Goal: Transaction & Acquisition: Purchase product/service

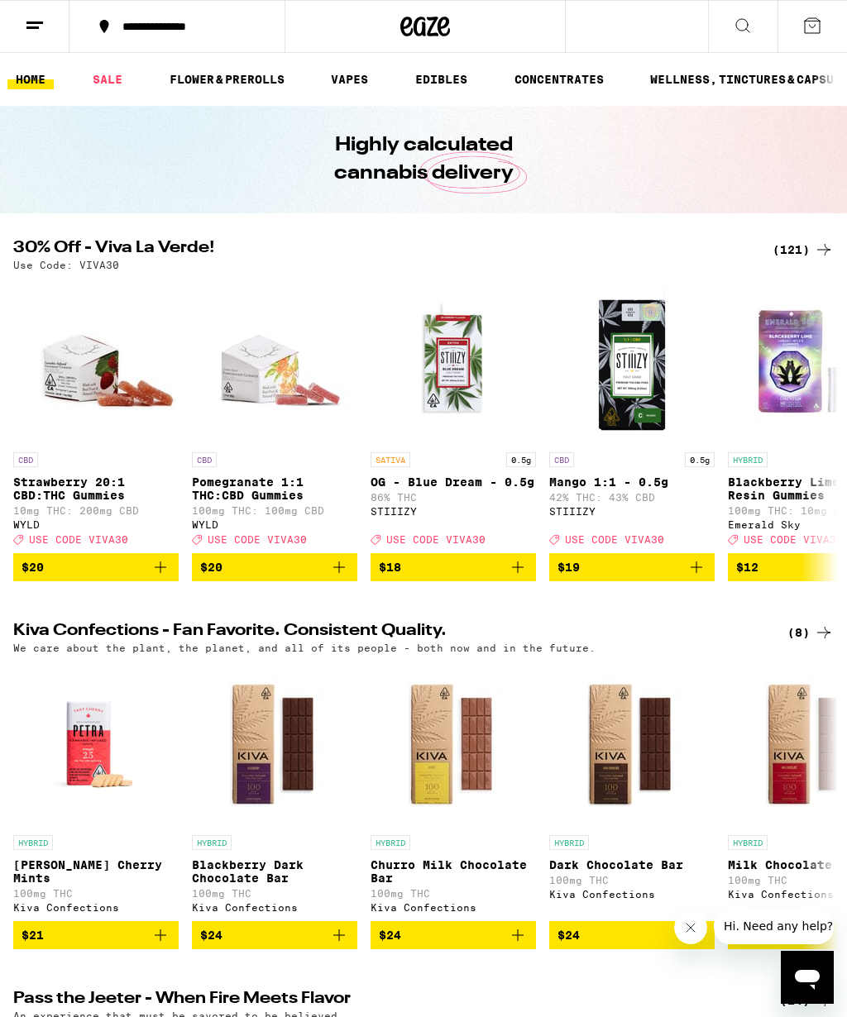
click at [807, 240] on div "(121)" at bounding box center [803, 250] width 61 height 20
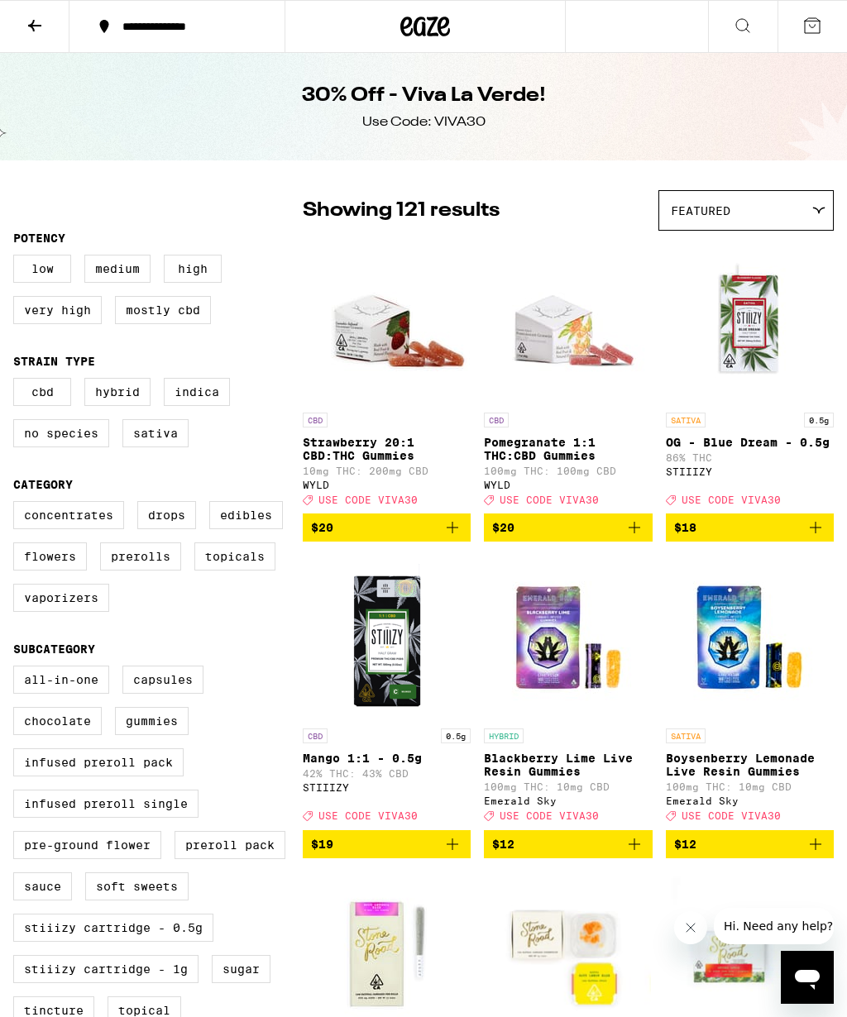
click at [86, 529] on label "Concentrates" at bounding box center [68, 515] width 111 height 28
click at [17, 505] on input "Concentrates" at bounding box center [17, 504] width 1 height 1
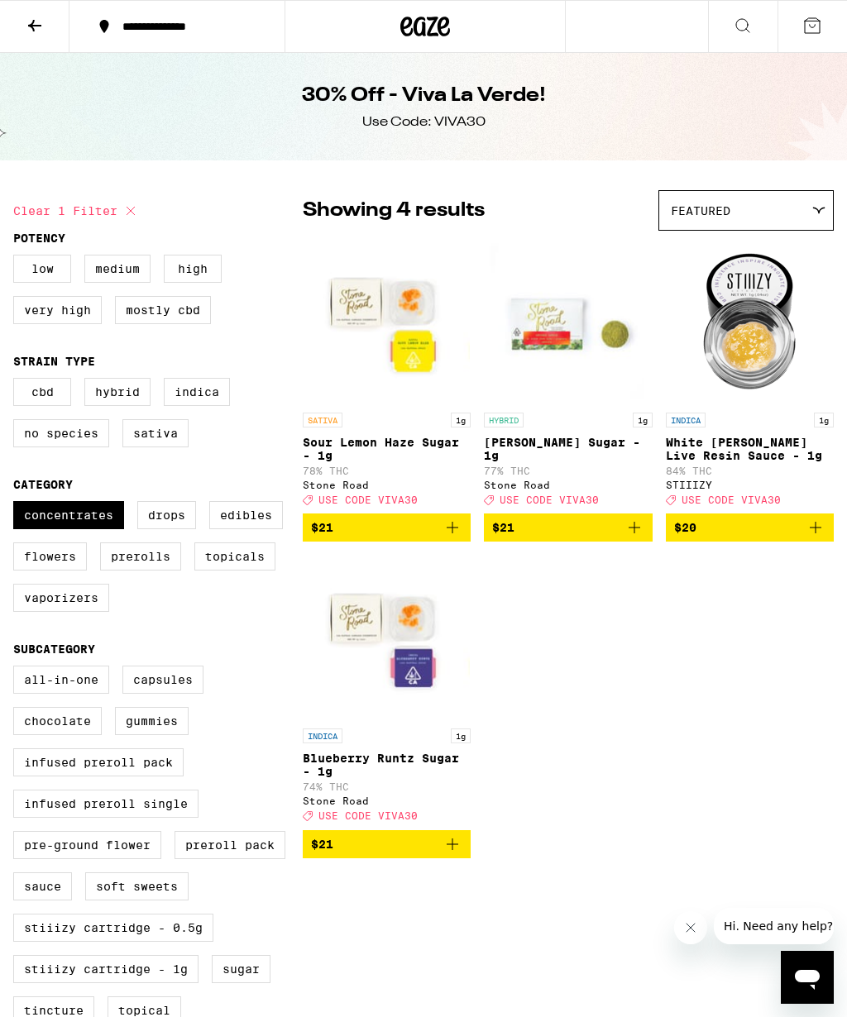
click at [87, 529] on label "Concentrates" at bounding box center [68, 515] width 111 height 28
click at [17, 505] on input "Concentrates" at bounding box center [17, 504] width 1 height 1
checkbox input "false"
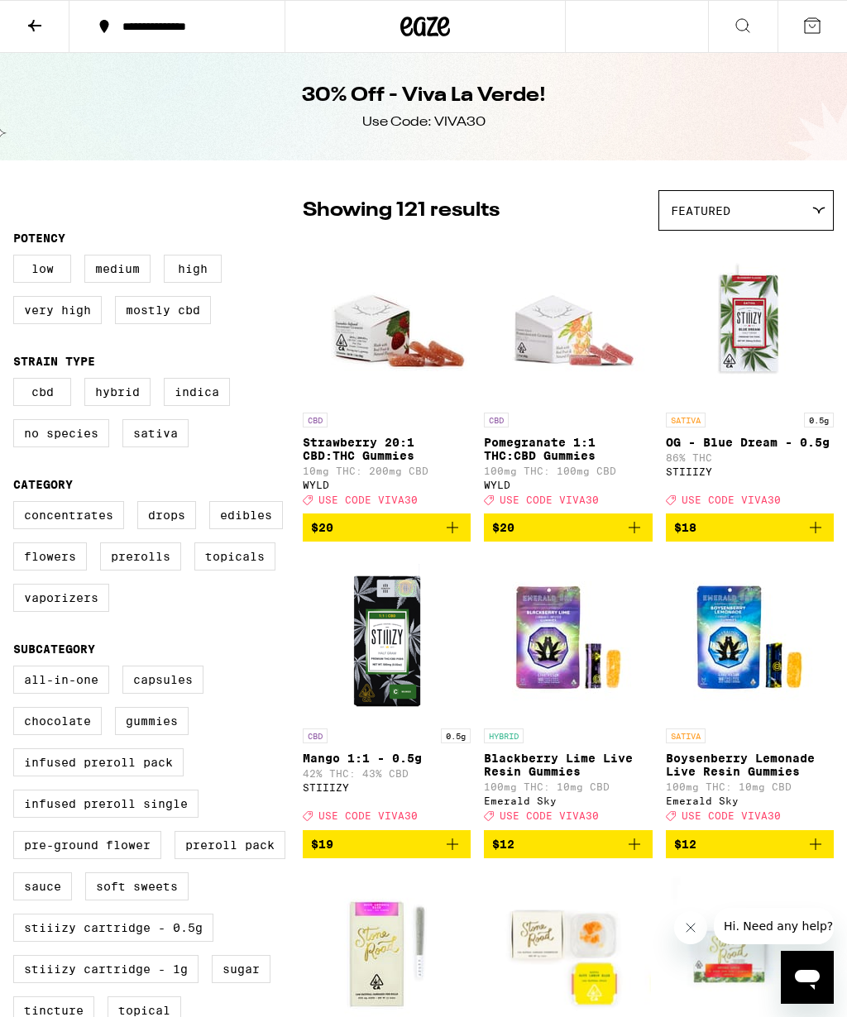
click at [80, 694] on label "All-In-One" at bounding box center [61, 680] width 96 height 28
click at [17, 669] on input "All-In-One" at bounding box center [17, 668] width 1 height 1
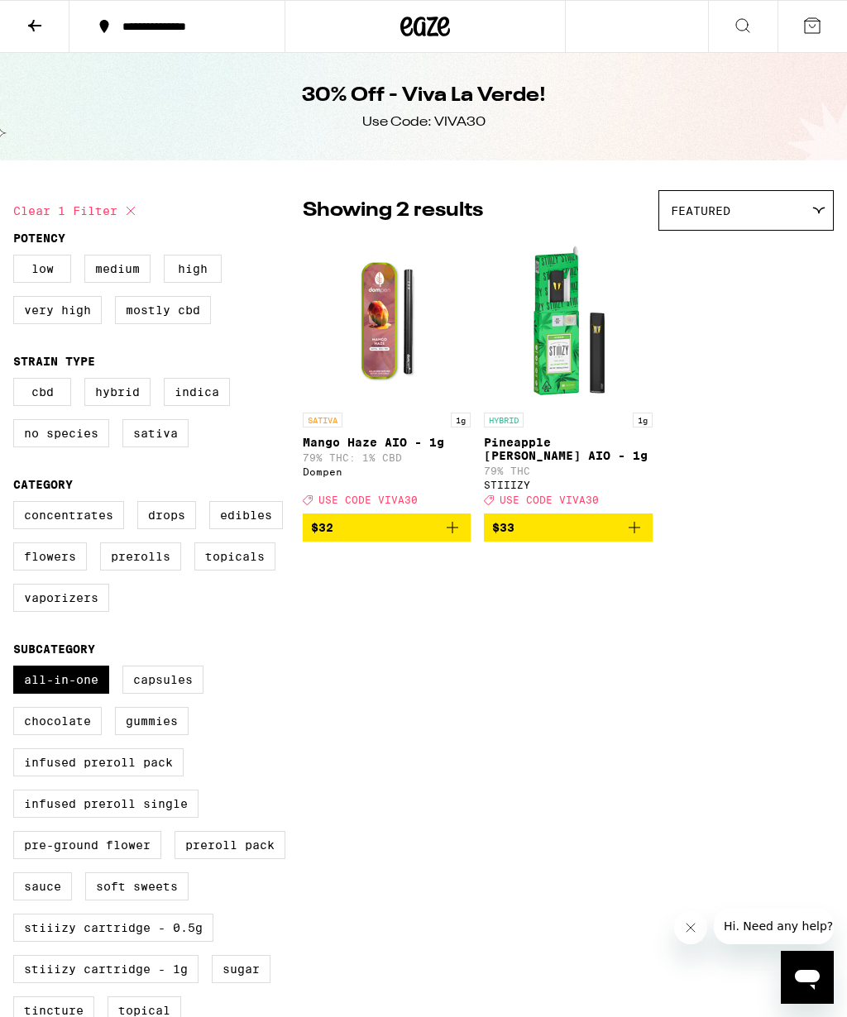
click at [66, 694] on label "All-In-One" at bounding box center [61, 680] width 96 height 28
click at [17, 669] on input "All-In-One" at bounding box center [17, 668] width 1 height 1
checkbox input "false"
